Goal: Task Accomplishment & Management: Use online tool/utility

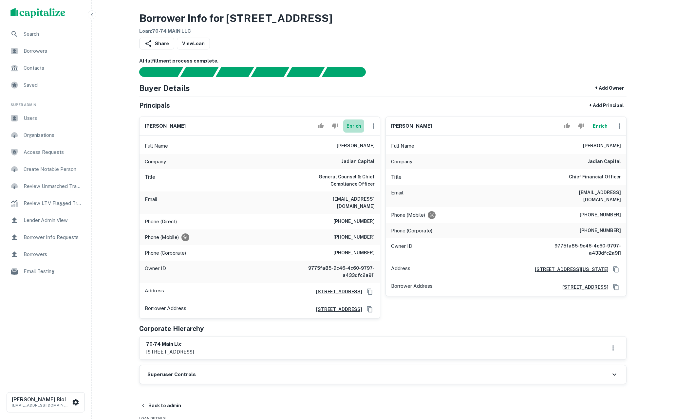
click at [352, 129] on button "Enrich" at bounding box center [353, 125] width 21 height 13
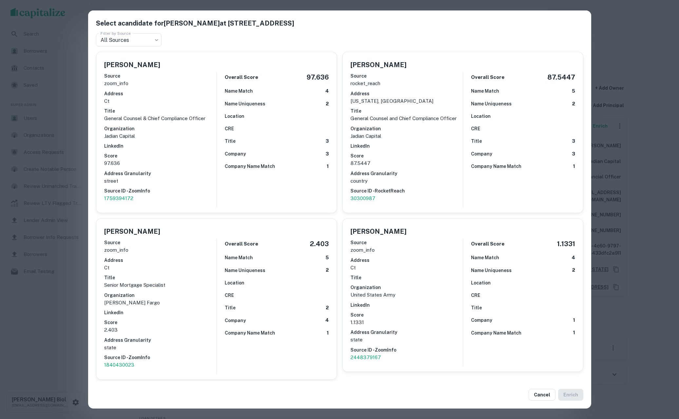
click at [628, 67] on div "Select a candidate for Bryan D. LaPlant at 4 Star Pt Ste 204 Filter by Source A…" at bounding box center [339, 209] width 679 height 419
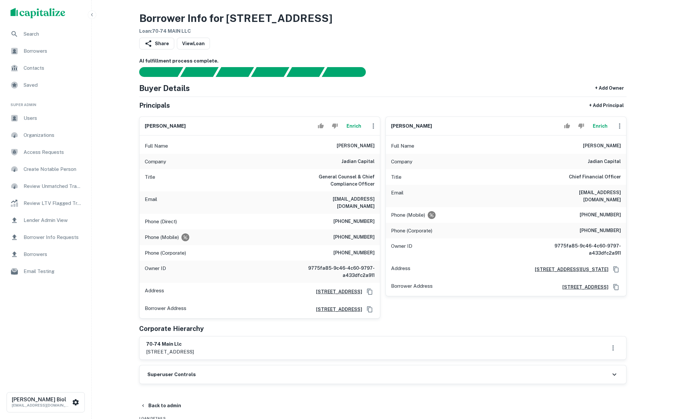
click at [432, 61] on h6 "AI fulfillment process complete." at bounding box center [382, 61] width 487 height 8
click at [353, 131] on button "Enrich" at bounding box center [353, 125] width 21 height 13
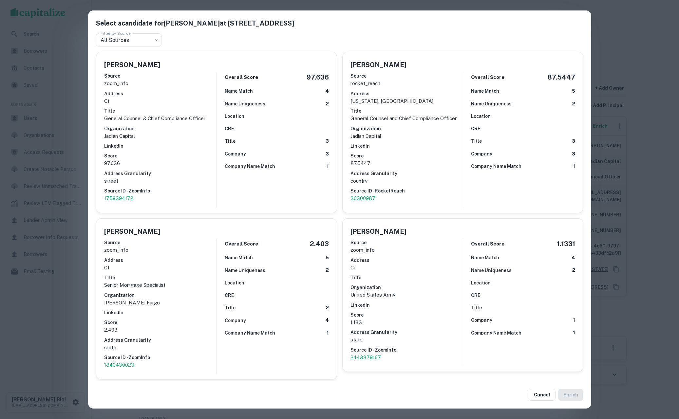
click at [631, 40] on div "Select a candidate for Bryan D. LaPlant at 4 Star Pt Ste 204 Filter by Source A…" at bounding box center [339, 209] width 679 height 419
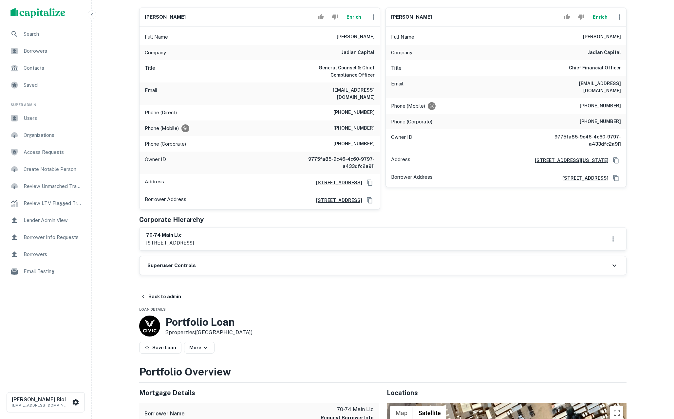
scroll to position [143, 0]
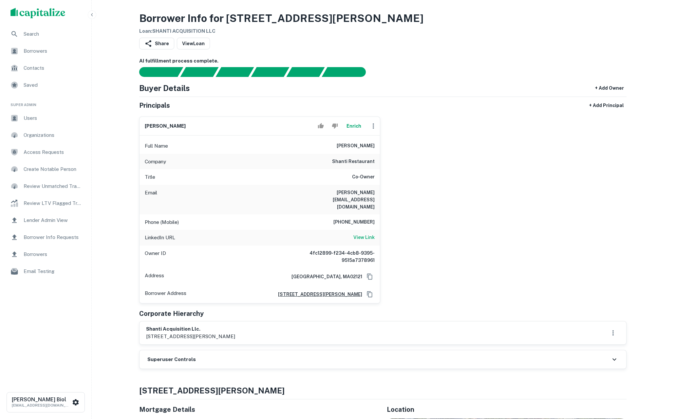
click at [353, 126] on button "Enrich" at bounding box center [353, 125] width 21 height 13
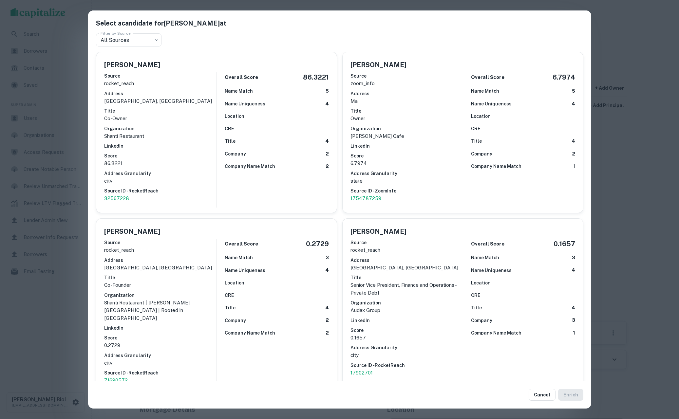
click at [644, 165] on div "Select a candidate for Solmon Chowdhury at Filter by Source All Sources *** Fil…" at bounding box center [339, 209] width 679 height 419
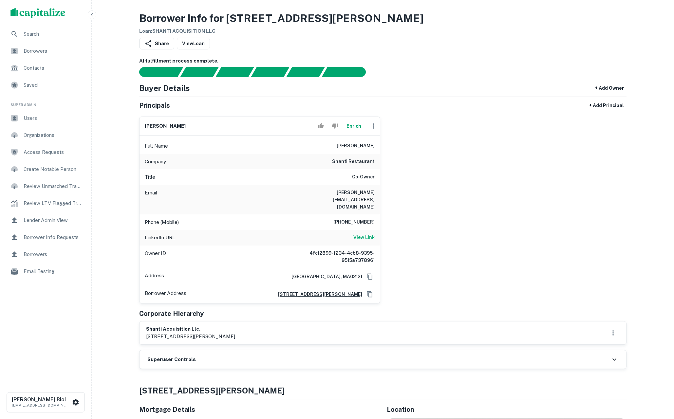
click at [557, 233] on div "solmon chowdhury Enrich Full Name solmon chowdhury Company shanti restaurant Ti…" at bounding box center [380, 207] width 492 height 192
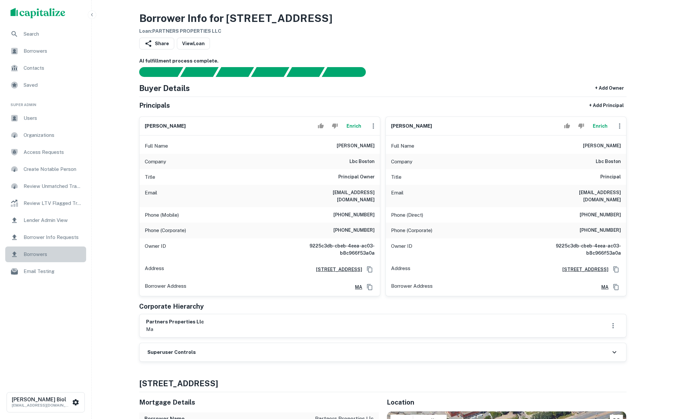
click at [50, 255] on span "Borrowers" at bounding box center [53, 254] width 59 height 8
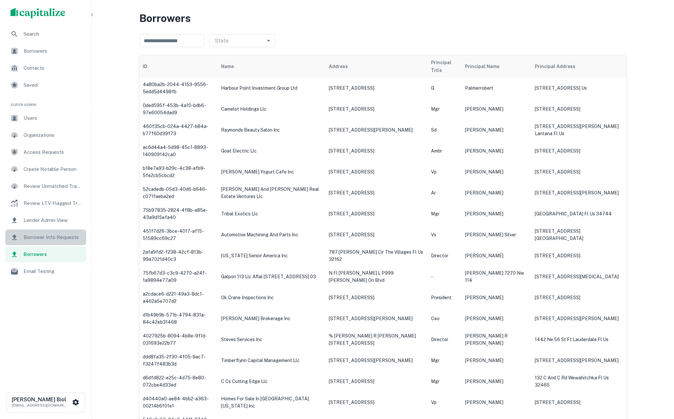
click at [46, 237] on span "Borrower Info Requests" at bounding box center [53, 237] width 59 height 8
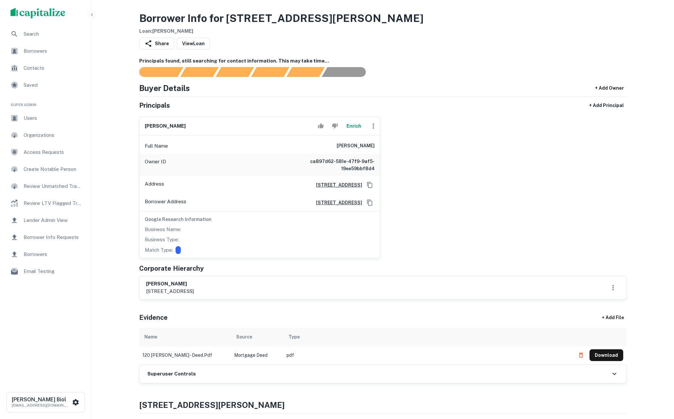
click at [352, 127] on button "Enrich" at bounding box center [353, 125] width 21 height 13
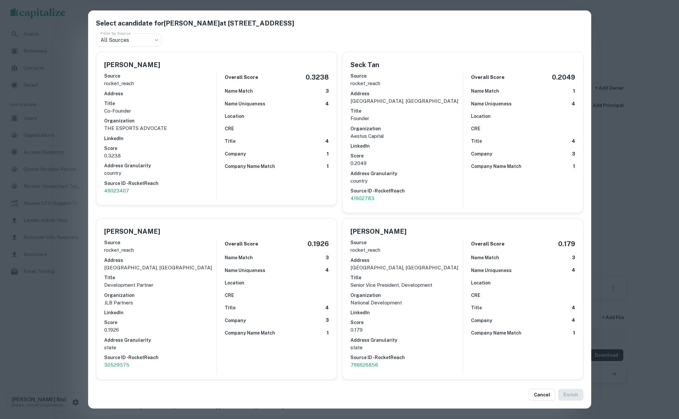
click at [60, 308] on div "Select a candidate for Oulimata Seck at 114 grove st Filter by Source All Sourc…" at bounding box center [339, 209] width 679 height 419
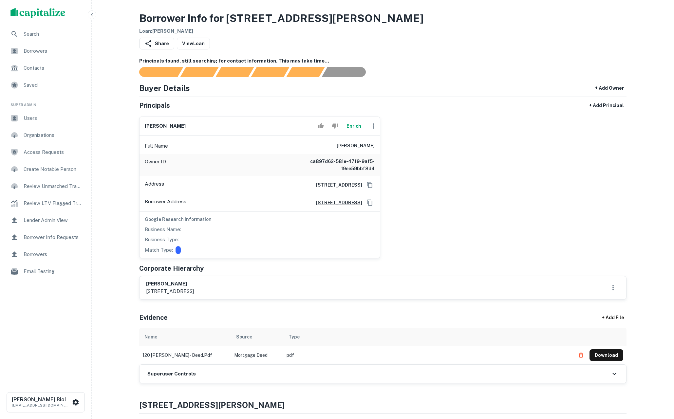
scroll to position [8, 0]
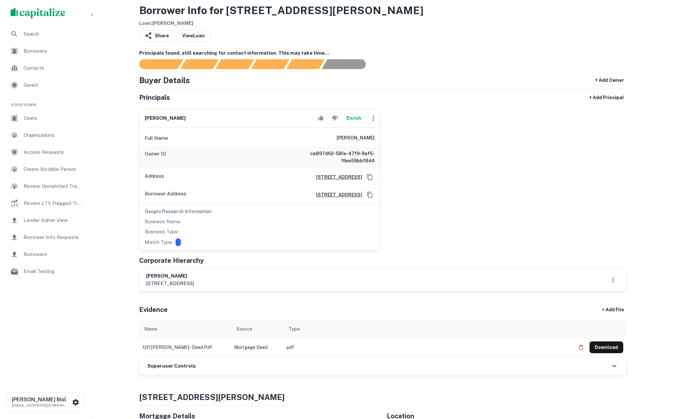
click at [449, 193] on div "oulimata seck Enrich Full Name oulimata seck Owner ID ca897d62-581e-47f9-9af5-1…" at bounding box center [380, 176] width 492 height 147
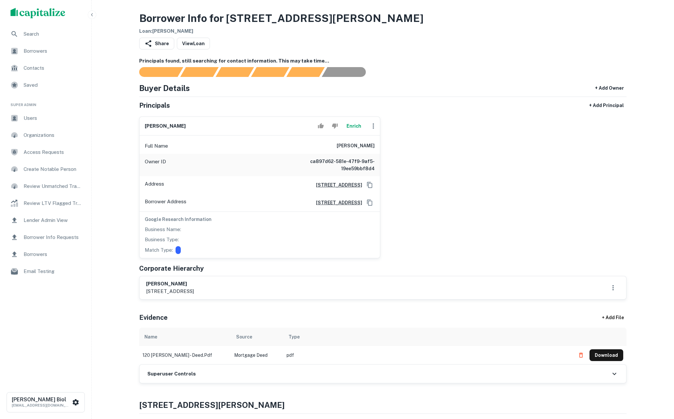
click at [446, 167] on div "oulimata seck Enrich Full Name oulimata seck Owner ID ca897d62-581e-47f9-9af5-1…" at bounding box center [380, 184] width 492 height 147
drag, startPoint x: 343, startPoint y: 146, endPoint x: 376, endPoint y: 145, distance: 32.8
click at [376, 145] on div "Full Name oulimata seck" at bounding box center [259, 146] width 240 height 16
copy h6 "oulimata seck"
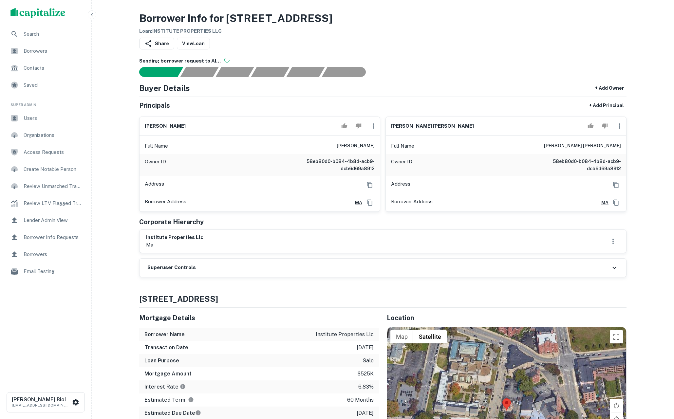
click at [508, 39] on div "Share View Loan" at bounding box center [382, 45] width 487 height 14
click at [212, 271] on div "Superuser Controls" at bounding box center [382, 268] width 486 height 18
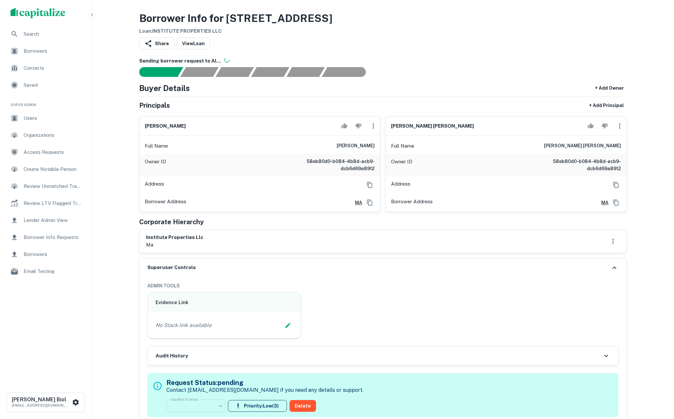
scroll to position [33, 0]
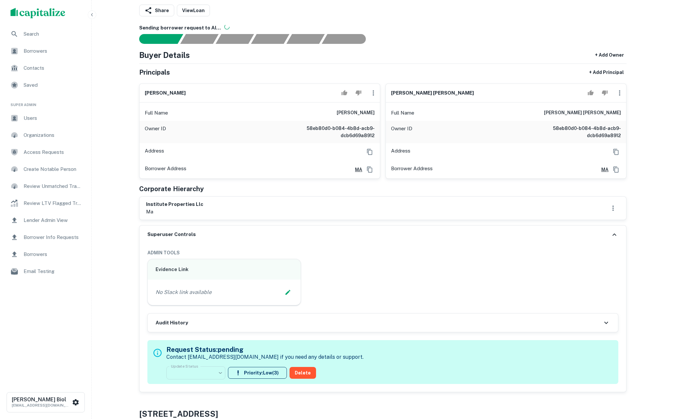
click at [365, 321] on div "Audit History" at bounding box center [383, 323] width 470 height 18
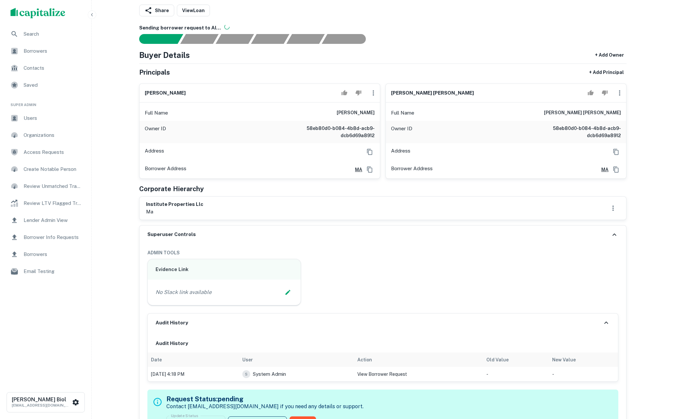
scroll to position [0, 0]
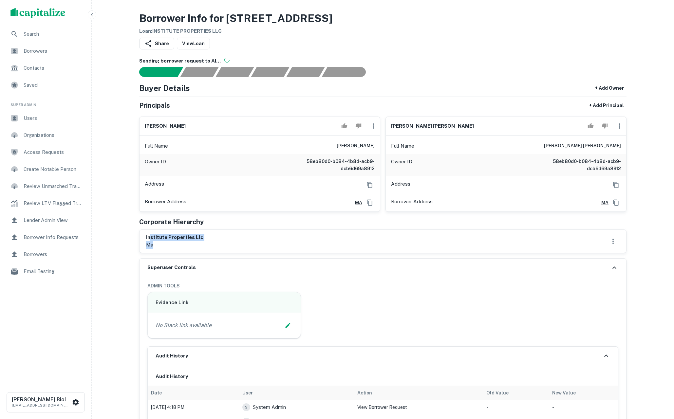
drag, startPoint x: 151, startPoint y: 238, endPoint x: 215, endPoint y: 242, distance: 64.0
click at [215, 242] on div "institute properties llc ma" at bounding box center [382, 241] width 473 height 15
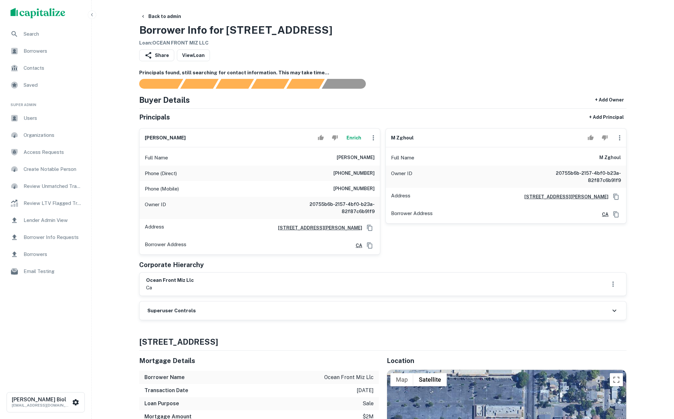
click at [353, 140] on button "Enrich" at bounding box center [353, 137] width 21 height 13
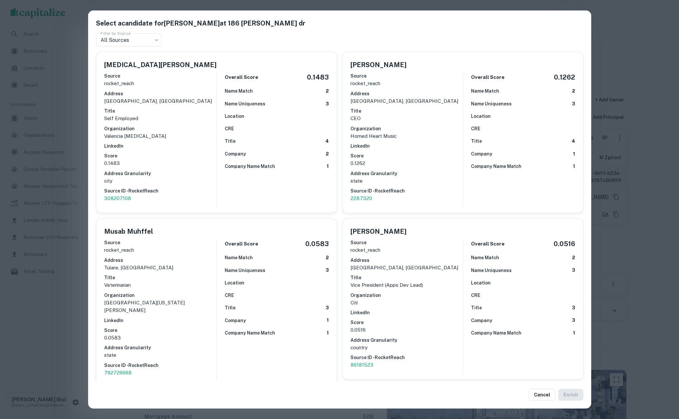
click at [643, 69] on div "Select a candidate for MUSAB ZGHOUL at 186 camelia dr Filter by Source All Sour…" at bounding box center [339, 209] width 679 height 419
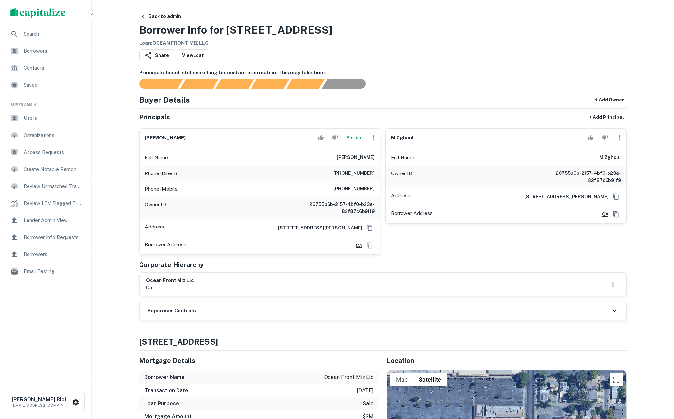
click at [353, 138] on button "Enrich" at bounding box center [353, 137] width 21 height 13
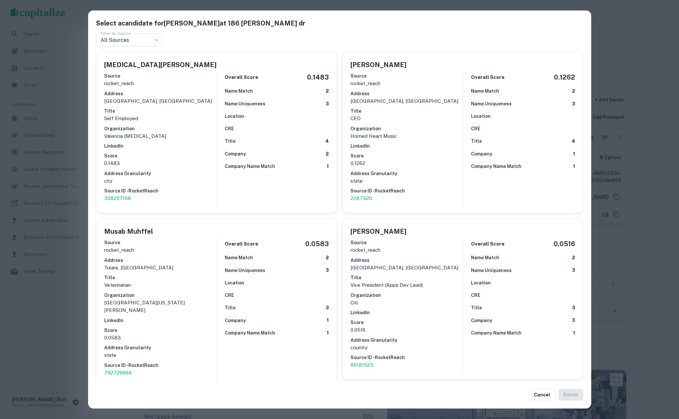
click at [645, 78] on div "Select a candidate for MUSAB ZGHOUL at 186 camelia dr Filter by Source All Sour…" at bounding box center [339, 209] width 679 height 419
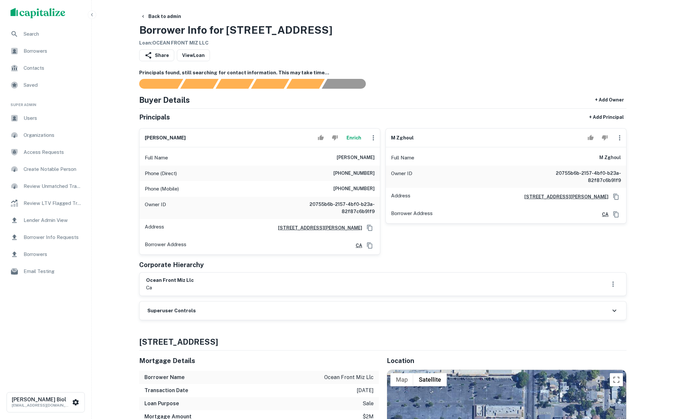
click at [284, 309] on div "Superuser Controls" at bounding box center [382, 311] width 486 height 18
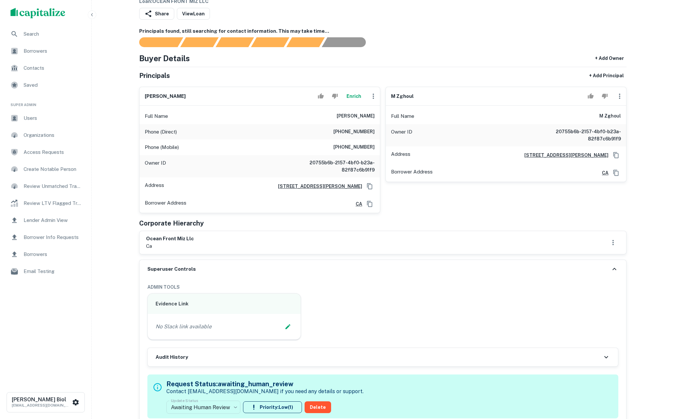
scroll to position [75, 0]
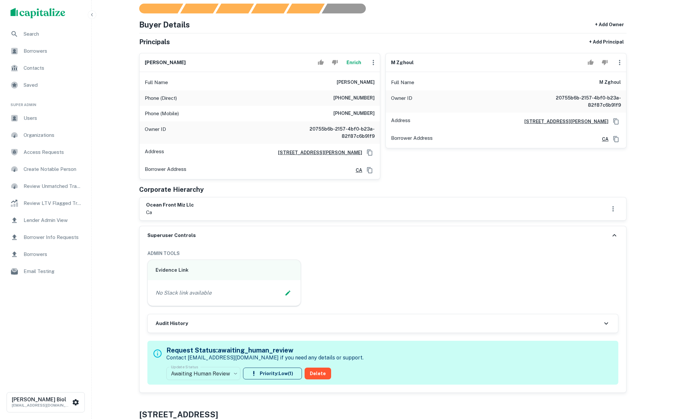
click at [379, 328] on div "Audit History" at bounding box center [383, 323] width 470 height 18
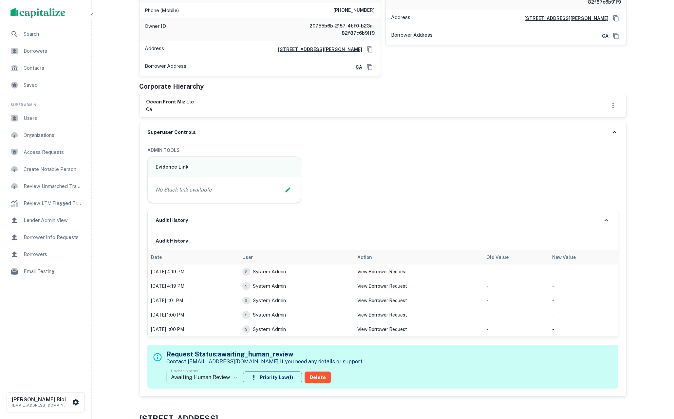
scroll to position [0, 0]
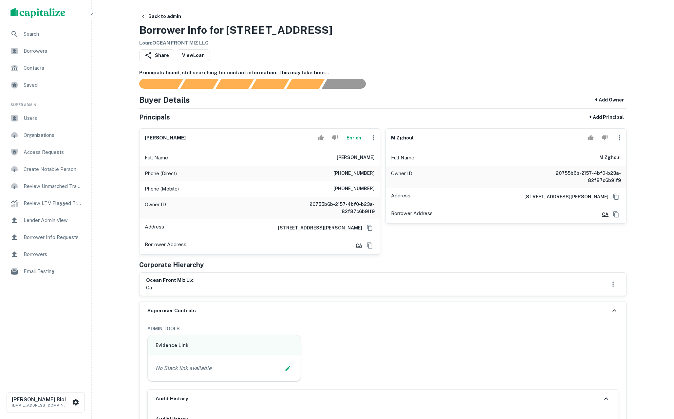
click at [354, 141] on button "Enrich" at bounding box center [353, 137] width 21 height 13
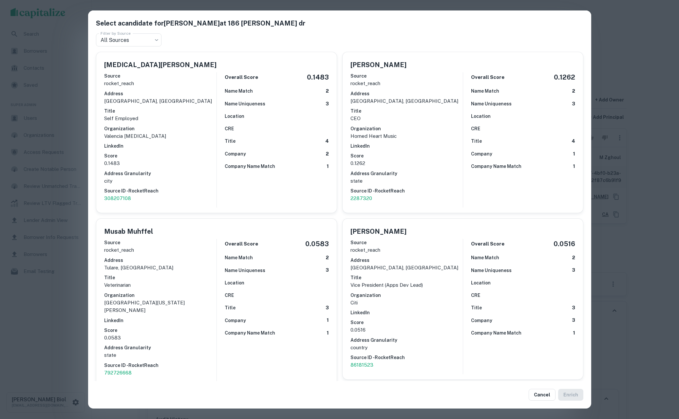
click at [68, 209] on div "Select a candidate for MUSAB ZGHOUL at 186 camelia dr Filter by Source All Sour…" at bounding box center [339, 209] width 679 height 419
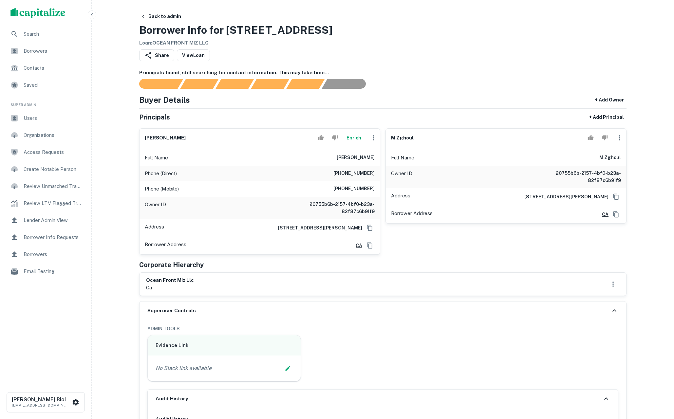
scroll to position [60, 0]
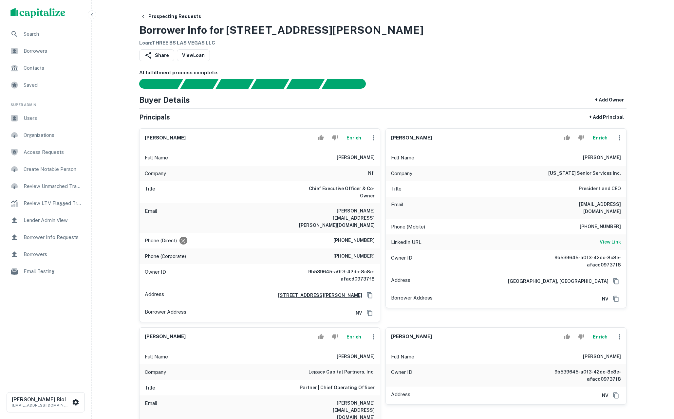
click at [356, 138] on button "Enrich" at bounding box center [353, 137] width 21 height 13
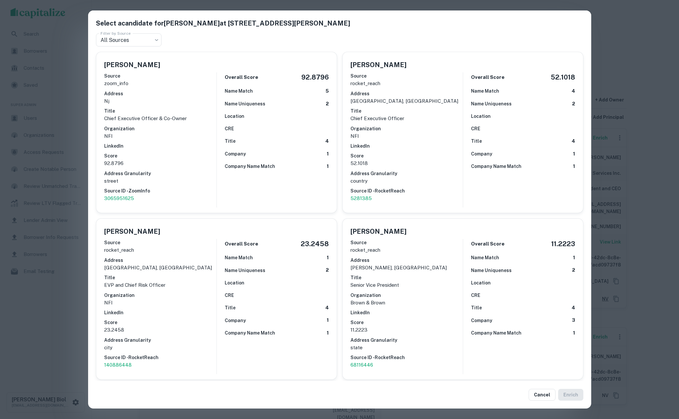
click at [69, 176] on div "Select a candidate for Sidney R. Brown at 2 Cooper St Filter by Source All Sour…" at bounding box center [339, 209] width 679 height 419
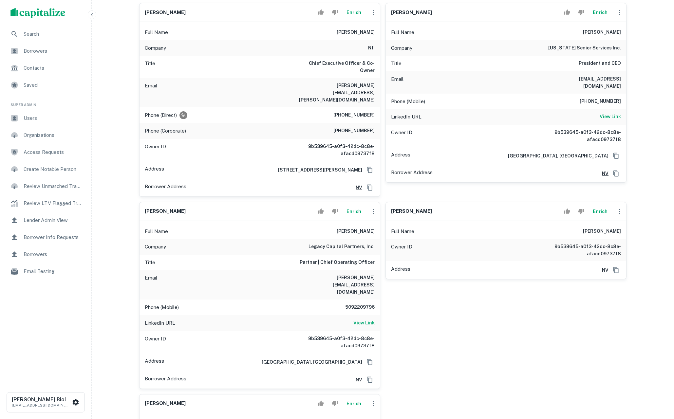
scroll to position [260, 0]
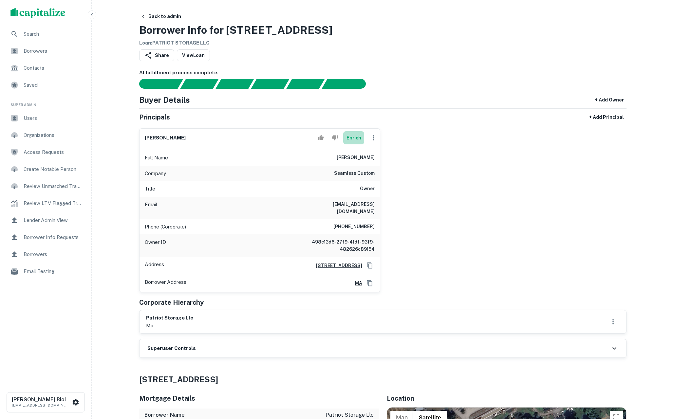
click at [357, 137] on button "Enrich" at bounding box center [353, 137] width 21 height 13
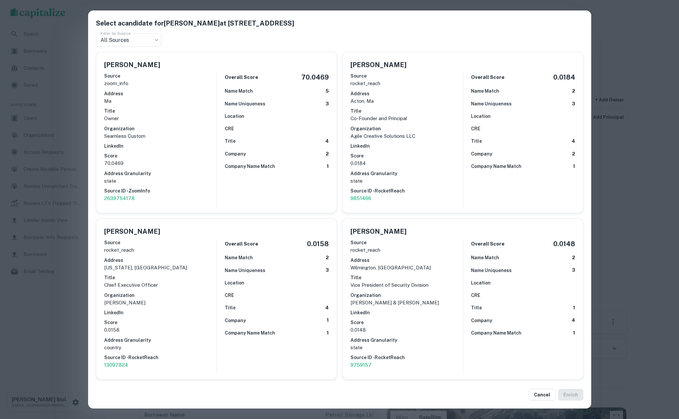
click at [77, 161] on div "Select a candidate for Justin Zuffante at 1655 Main St Filter by Source All Sou…" at bounding box center [339, 209] width 679 height 419
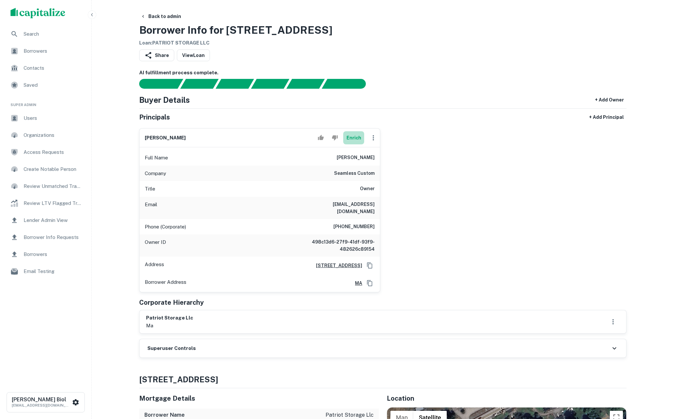
click at [355, 139] on button "Enrich" at bounding box center [353, 137] width 21 height 13
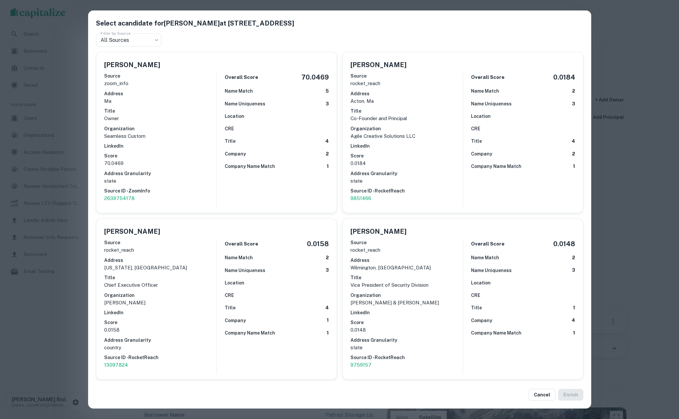
click at [64, 329] on div "Select a candidate for Justin Zuffante at 1655 Main St Filter by Source All Sou…" at bounding box center [339, 209] width 679 height 419
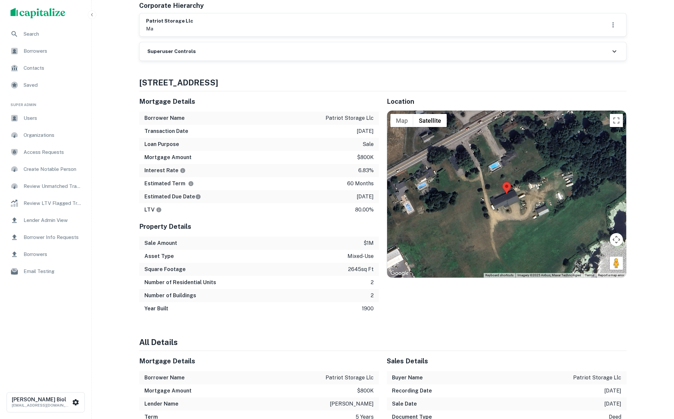
scroll to position [427, 0]
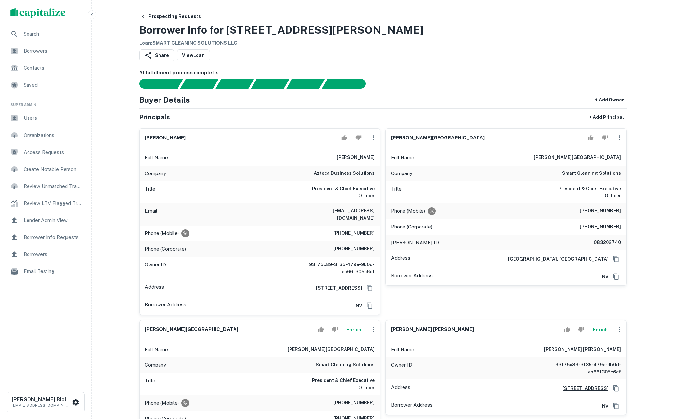
scroll to position [95, 0]
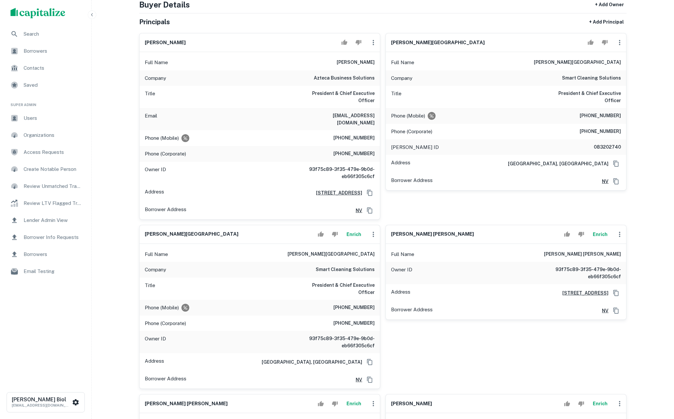
click at [358, 228] on button "Enrich" at bounding box center [353, 234] width 21 height 13
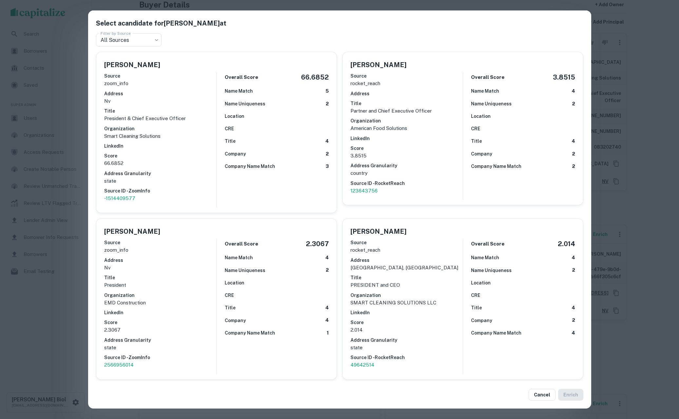
click at [69, 327] on div "Select a candidate for [PERSON_NAME] at Filter by Source All Sources *** Filter…" at bounding box center [339, 209] width 679 height 419
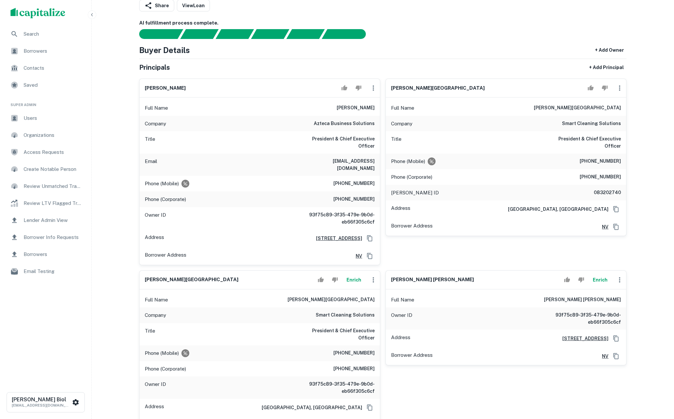
scroll to position [0, 0]
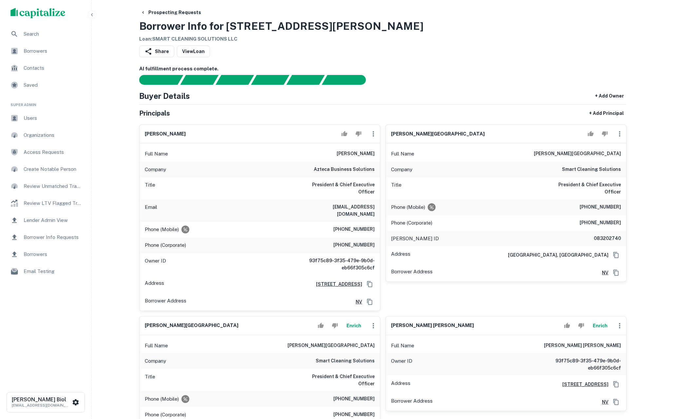
scroll to position [112, 0]
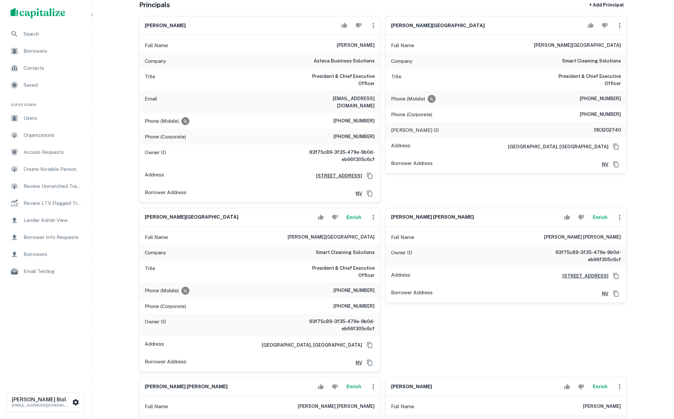
click at [358, 211] on button "Enrich" at bounding box center [353, 217] width 21 height 13
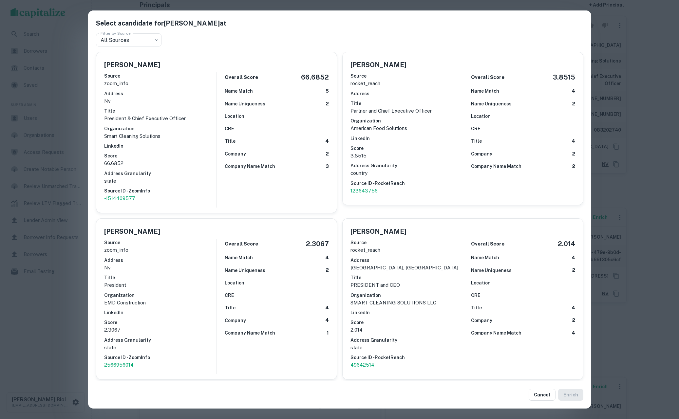
click at [60, 290] on div "Select a candidate for [PERSON_NAME] at Filter by Source All Sources *** Filter…" at bounding box center [339, 209] width 679 height 419
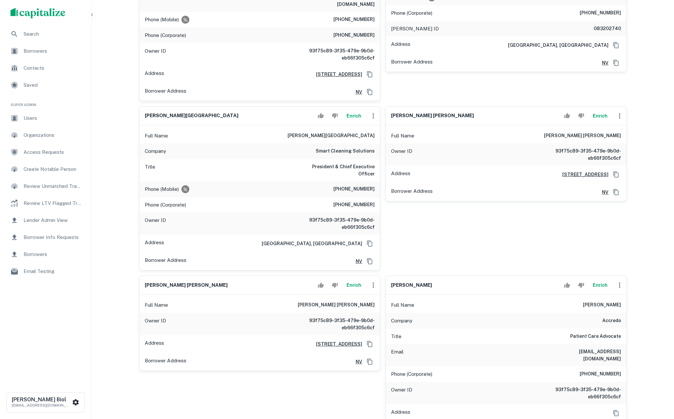
scroll to position [205, 0]
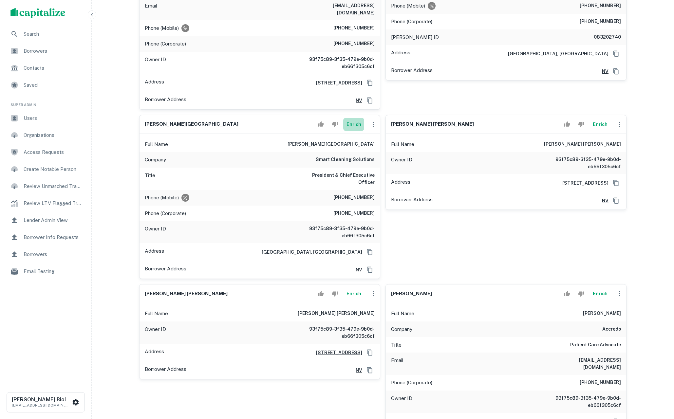
click at [358, 118] on button "Enrich" at bounding box center [353, 124] width 21 height 13
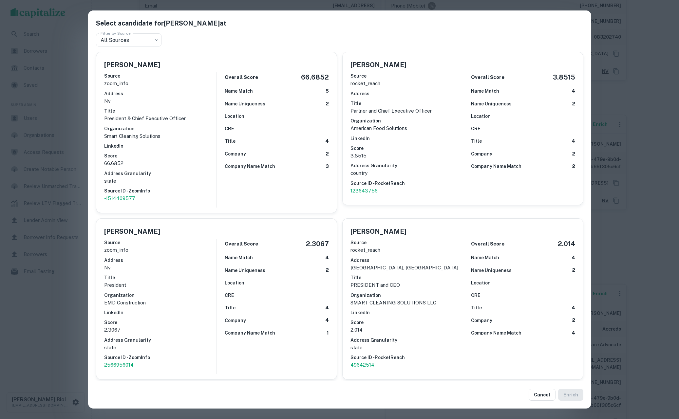
click at [44, 318] on div "Select a candidate for [PERSON_NAME] at Filter by Source All Sources *** Filter…" at bounding box center [339, 209] width 679 height 419
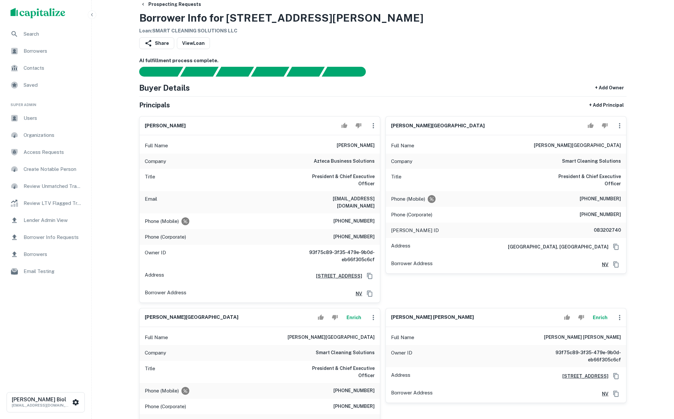
scroll to position [0, 0]
